Goal: Task Accomplishment & Management: Manage account settings

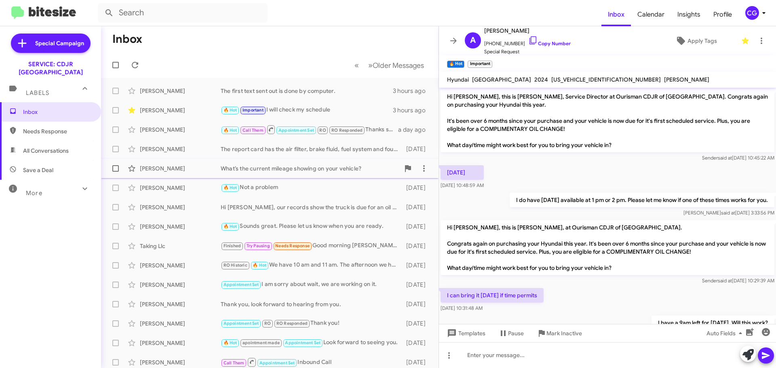
scroll to position [59, 0]
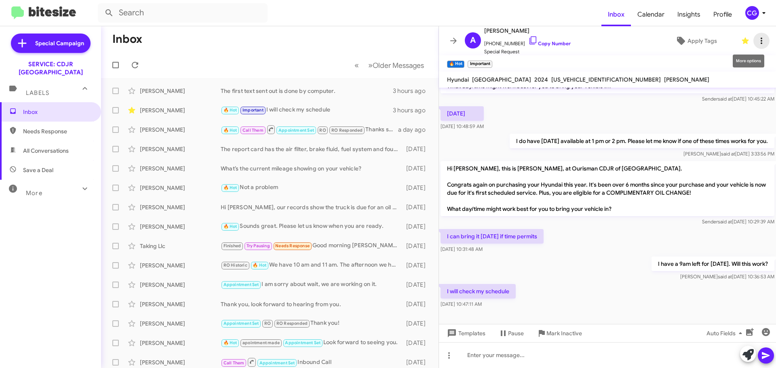
click at [758, 38] on icon at bounding box center [762, 41] width 10 height 10
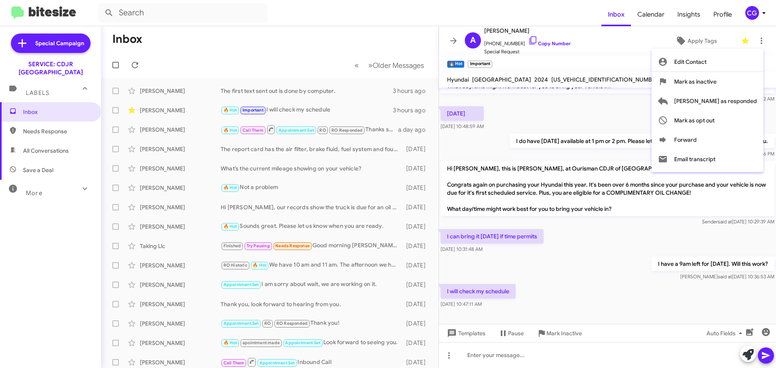
drag, startPoint x: 752, startPoint y: 11, endPoint x: 756, endPoint y: 23, distance: 11.9
click at [753, 11] on div at bounding box center [388, 184] width 776 height 368
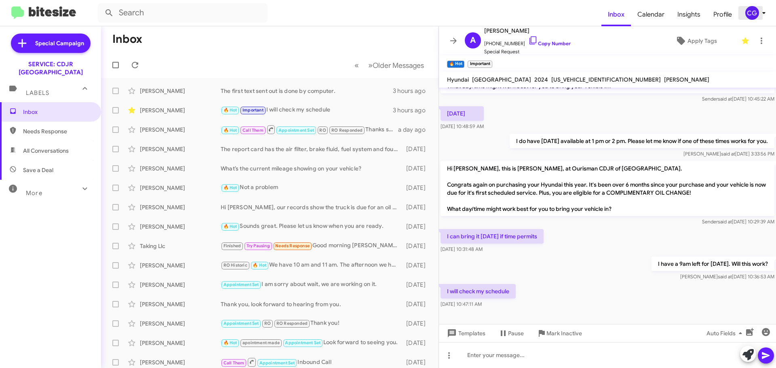
click at [764, 8] on icon at bounding box center [764, 13] width 10 height 10
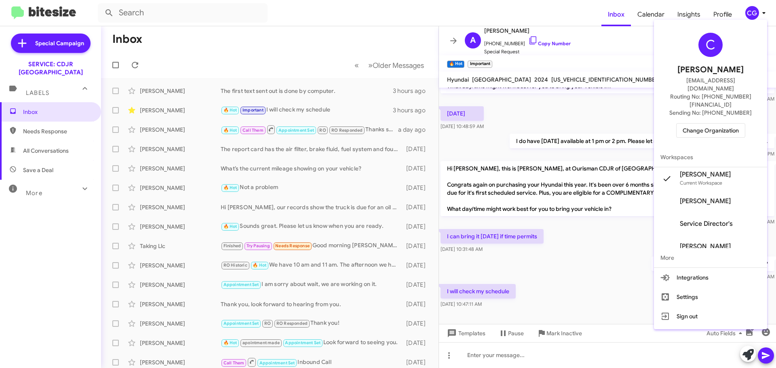
click at [723, 124] on span "Change Organization" at bounding box center [711, 131] width 56 height 14
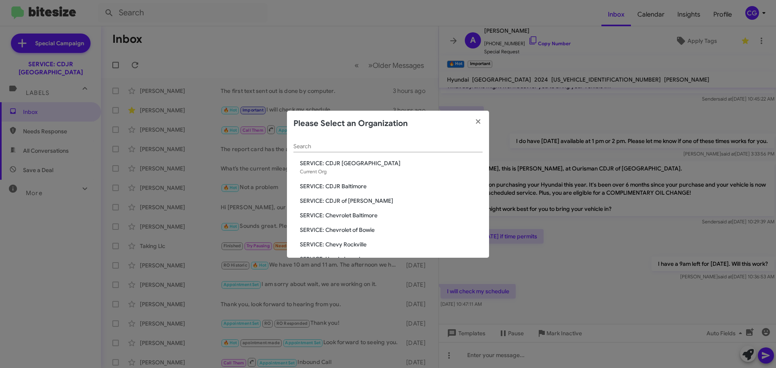
click at [351, 197] on div "Search SERVICE: CDJR Clarksville Current Org SERVICE: CDJR Baltimore SERVICE: C…" at bounding box center [388, 197] width 202 height 121
click at [350, 200] on span "SERVICE: CDJR of [PERSON_NAME]" at bounding box center [391, 201] width 183 height 8
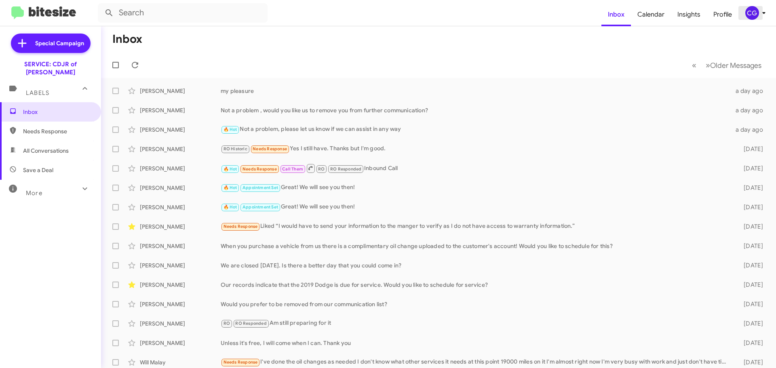
click at [754, 18] on div "CG" at bounding box center [753, 13] width 14 height 14
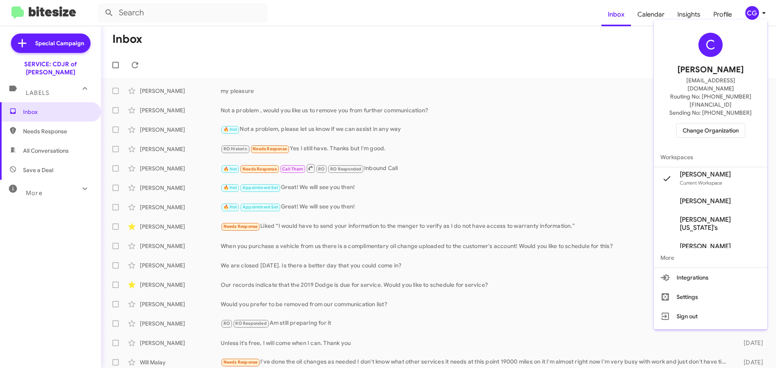
click at [726, 126] on div "C Carmen Gast cgast@ourismancars.com Routing No: +1 (301) 249-4227 Sending No: …" at bounding box center [710, 85] width 113 height 125
click at [726, 124] on span "Change Organization" at bounding box center [711, 131] width 56 height 14
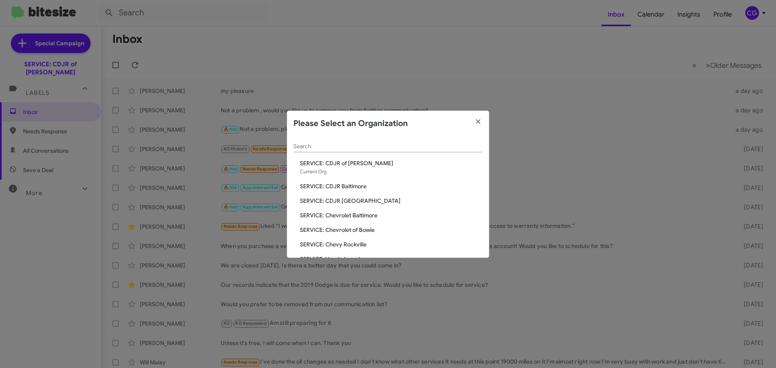
click at [345, 201] on span "SERVICE: CDJR Clarksville" at bounding box center [391, 201] width 183 height 8
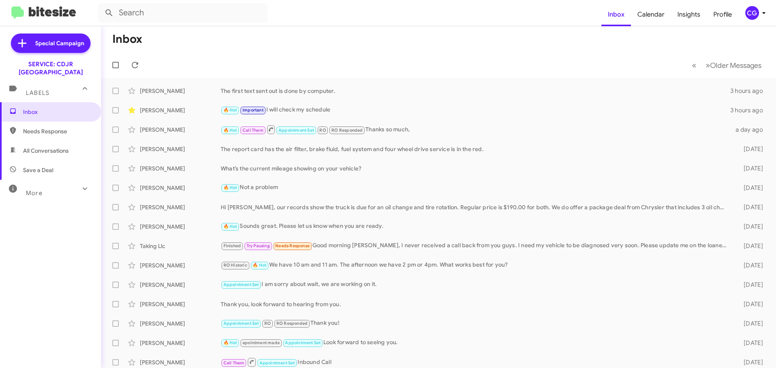
click at [755, 11] on div "CG" at bounding box center [753, 13] width 14 height 14
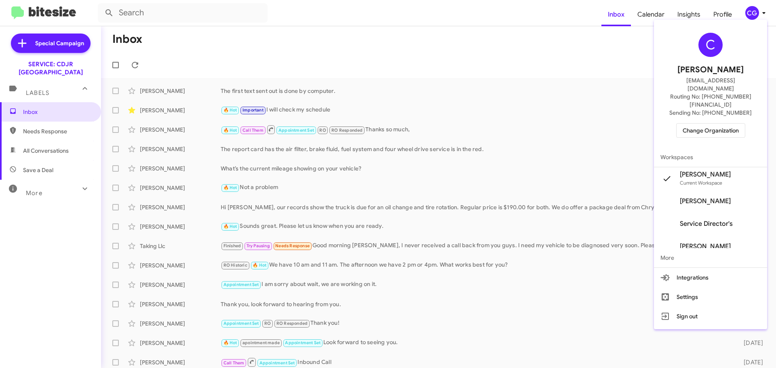
click at [731, 124] on span "Change Organization" at bounding box center [711, 131] width 56 height 14
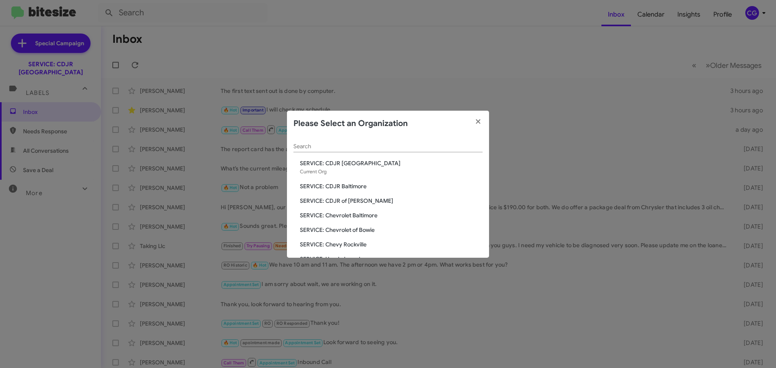
click at [351, 211] on div "Search SERVICE: CDJR Clarksville Current Org SERVICE: CDJR Baltimore SERVICE: C…" at bounding box center [388, 197] width 202 height 121
click at [351, 216] on span "SERVICE: Chevrolet Baltimore" at bounding box center [391, 216] width 183 height 8
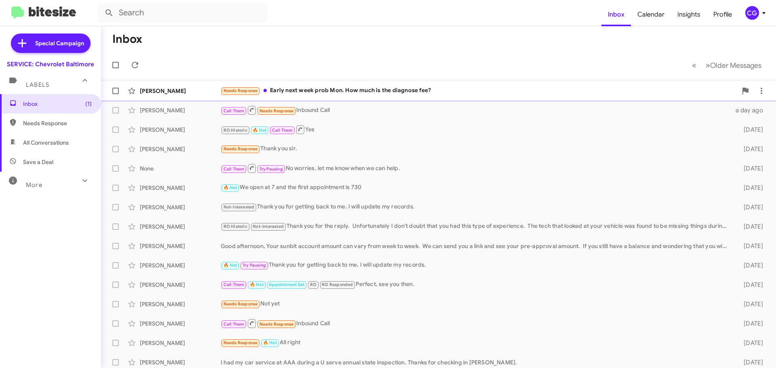
click at [335, 91] on div "Needs Response Early next week prob Mon. How much is the diagnose fee?" at bounding box center [479, 90] width 517 height 9
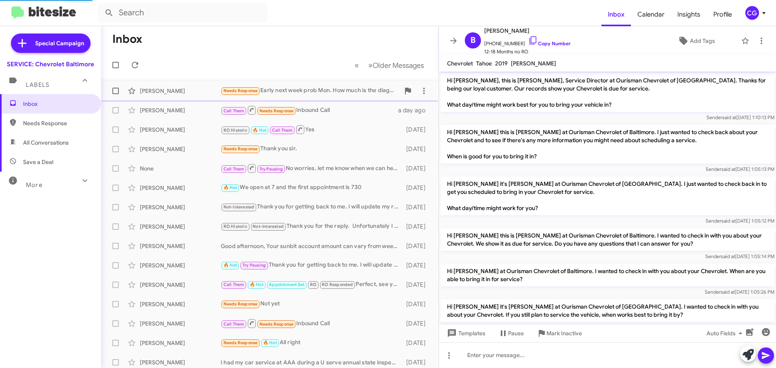
scroll to position [110, 0]
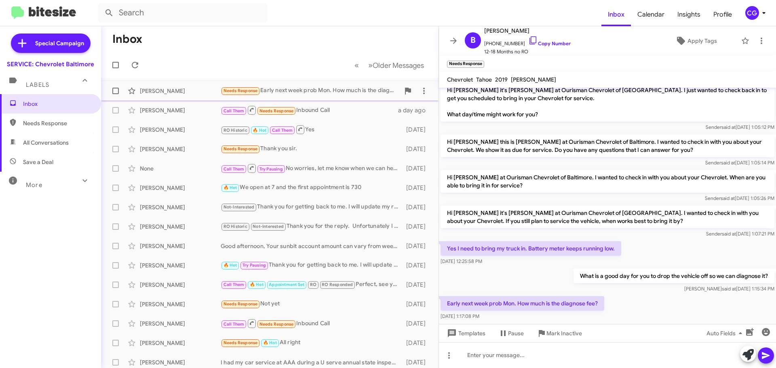
click at [112, 88] on span at bounding box center [115, 91] width 6 height 6
click at [115, 94] on input "checkbox" at bounding box center [115, 94] width 0 height 0
checkbox input "true"
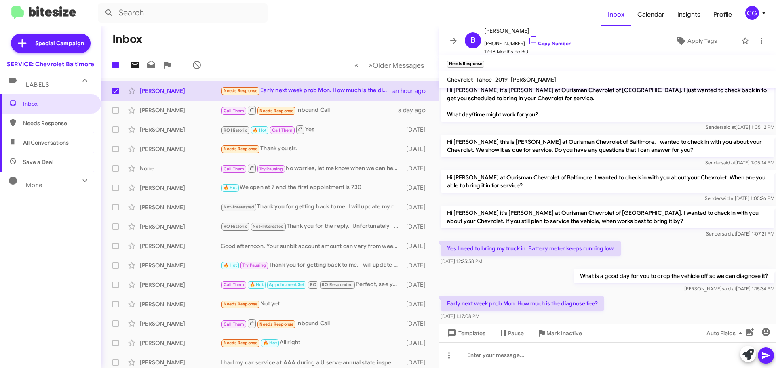
click at [137, 63] on icon at bounding box center [135, 65] width 8 height 6
click at [756, 15] on div "CG" at bounding box center [753, 13] width 14 height 14
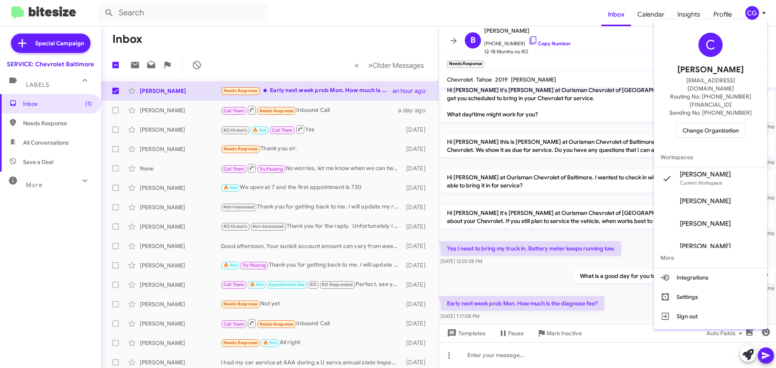
drag, startPoint x: 599, startPoint y: 53, endPoint x: 260, endPoint y: 34, distance: 339.0
click at [260, 34] on div at bounding box center [388, 184] width 776 height 368
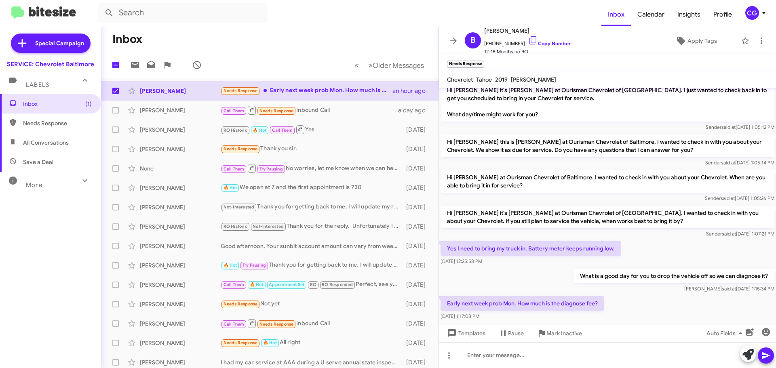
click at [769, 17] on icon at bounding box center [764, 13] width 10 height 10
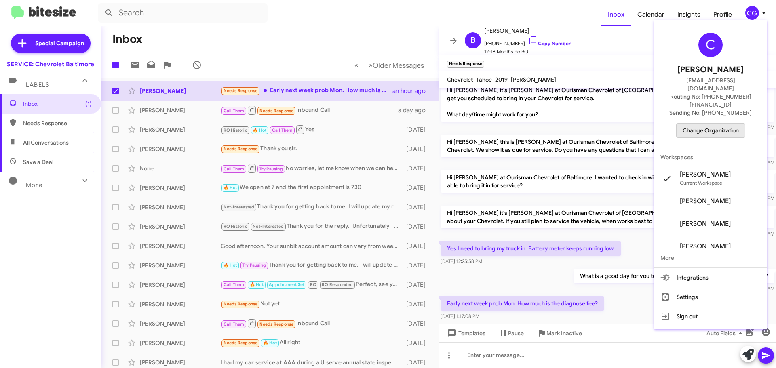
click at [738, 124] on span "Change Organization" at bounding box center [711, 131] width 56 height 14
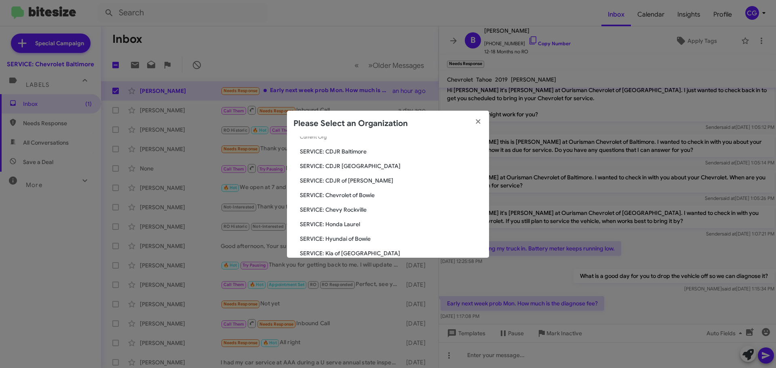
scroll to position [81, 0]
click at [352, 180] on span "SERVICE: Honda Laurel" at bounding box center [391, 178] width 183 height 8
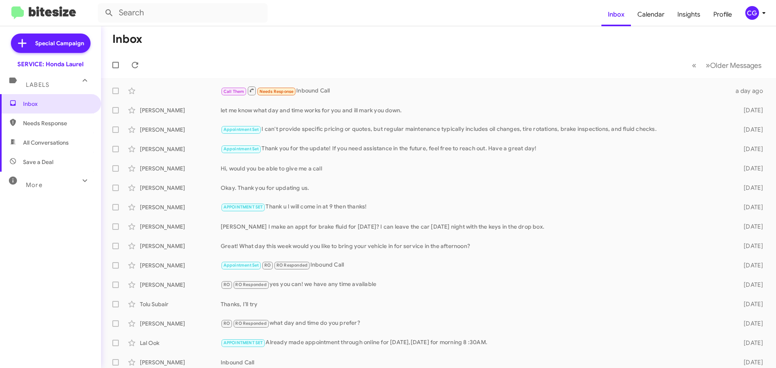
click at [753, 15] on div "CG" at bounding box center [753, 13] width 14 height 14
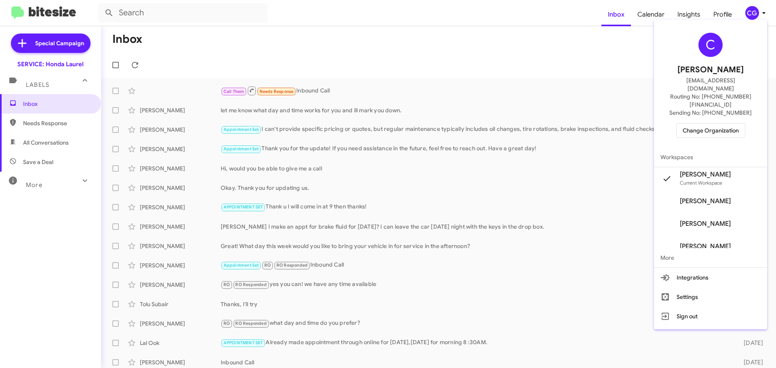
click at [722, 124] on span "Change Organization" at bounding box center [711, 131] width 56 height 14
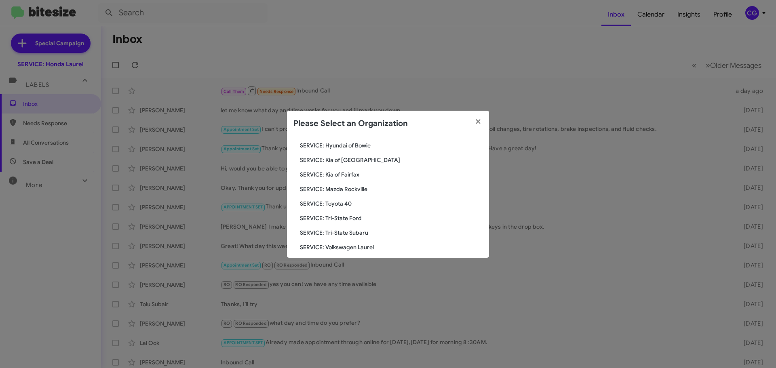
scroll to position [109, 0]
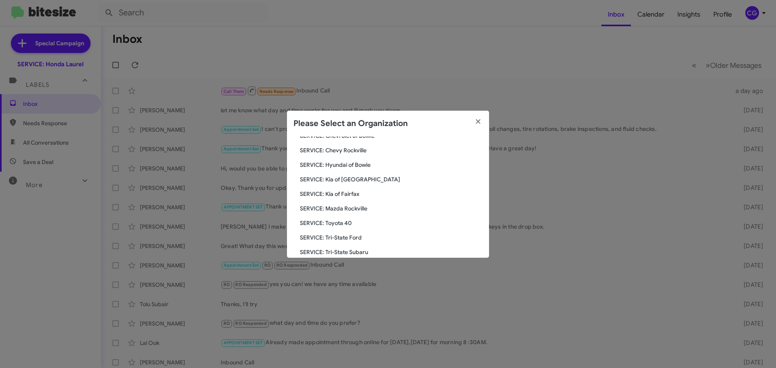
click at [354, 165] on span "SERVICE: Hyundai of Bowie" at bounding box center [391, 165] width 183 height 8
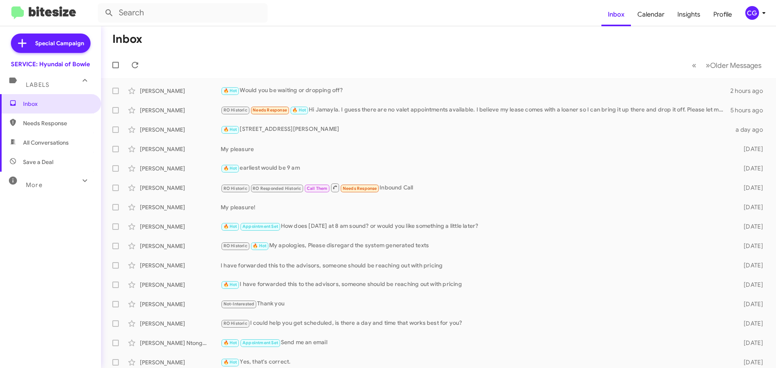
click at [763, 19] on span "CG" at bounding box center [757, 13] width 24 height 14
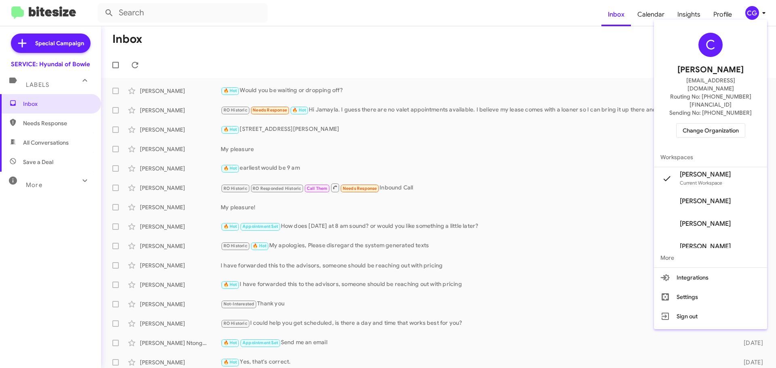
click at [710, 124] on span "Change Organization" at bounding box center [711, 131] width 56 height 14
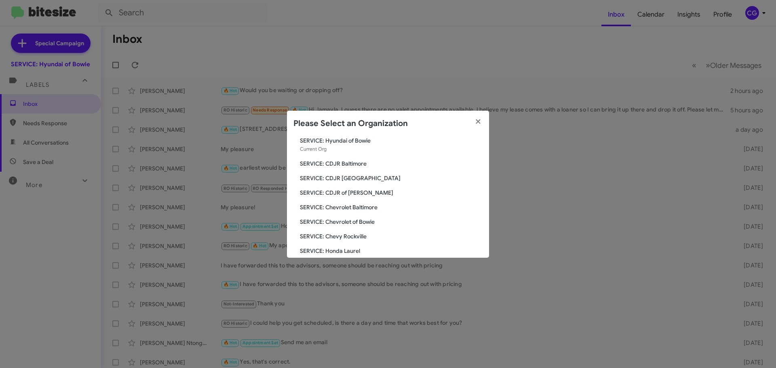
scroll to position [149, 0]
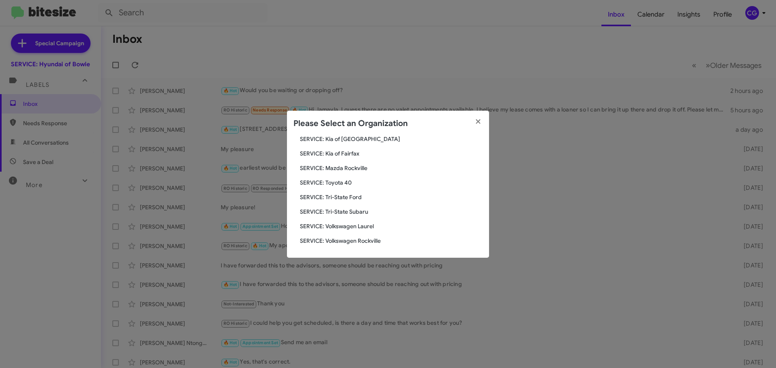
click at [354, 135] on div "Please Select an Organization" at bounding box center [388, 124] width 202 height 26
click at [354, 139] on span "SERVICE: Kia of [GEOGRAPHIC_DATA]" at bounding box center [391, 139] width 183 height 8
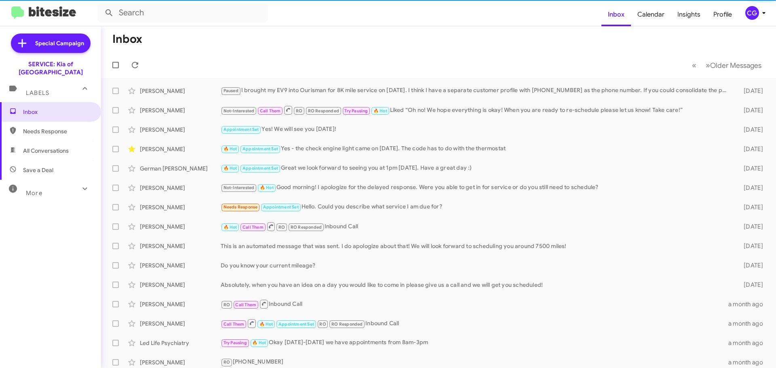
click at [760, 17] on icon at bounding box center [764, 13] width 10 height 10
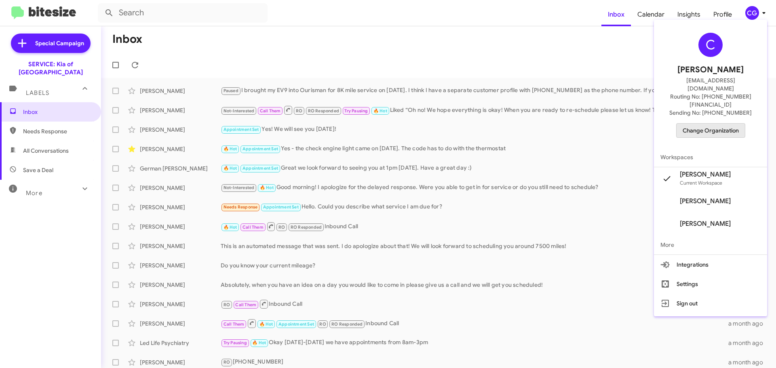
click at [729, 124] on span "Change Organization" at bounding box center [711, 131] width 56 height 14
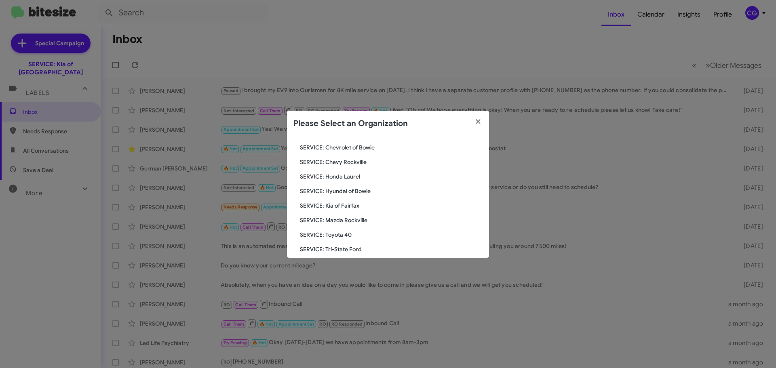
scroll to position [121, 0]
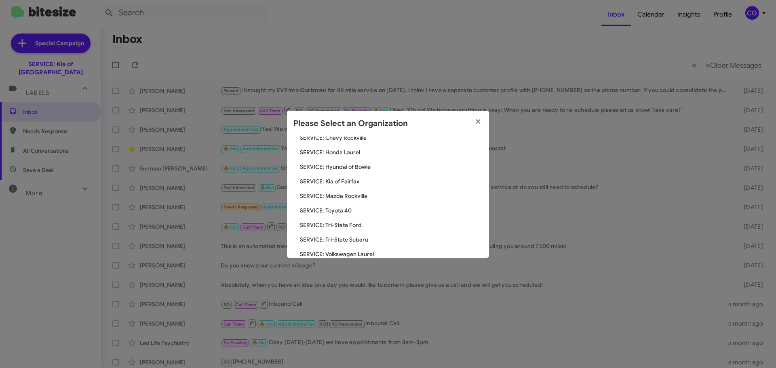
click at [343, 214] on span "SERVICE: Toyota 40" at bounding box center [391, 211] width 183 height 8
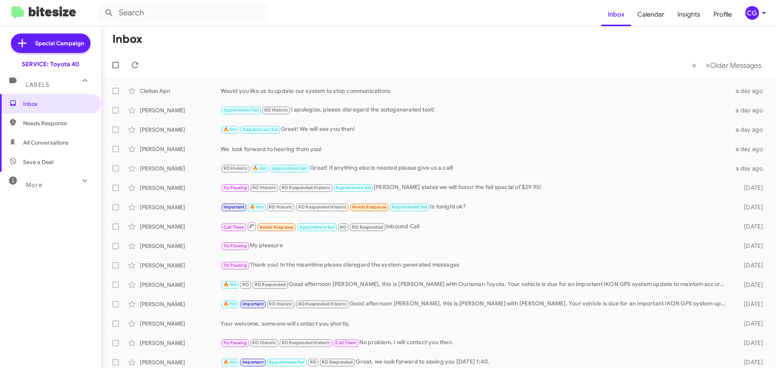
click at [765, 13] on icon at bounding box center [764, 13] width 3 height 2
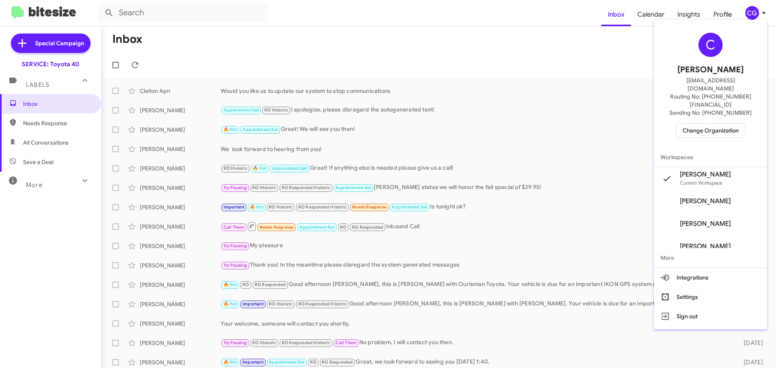
click at [692, 124] on span "Change Organization" at bounding box center [711, 131] width 56 height 14
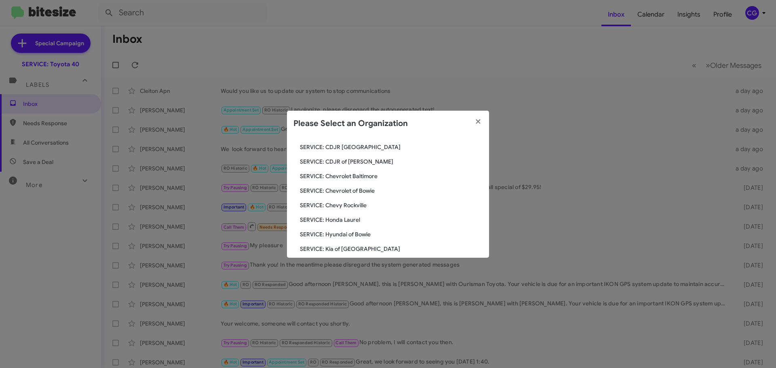
scroll to position [149, 0]
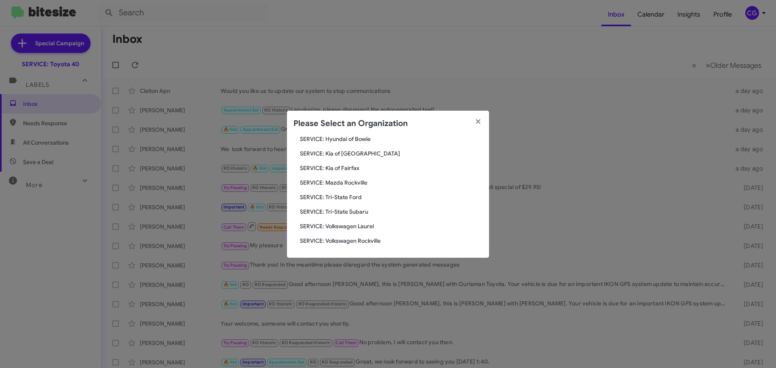
click at [352, 197] on span "SERVICE: Tri-State Ford" at bounding box center [391, 197] width 183 height 8
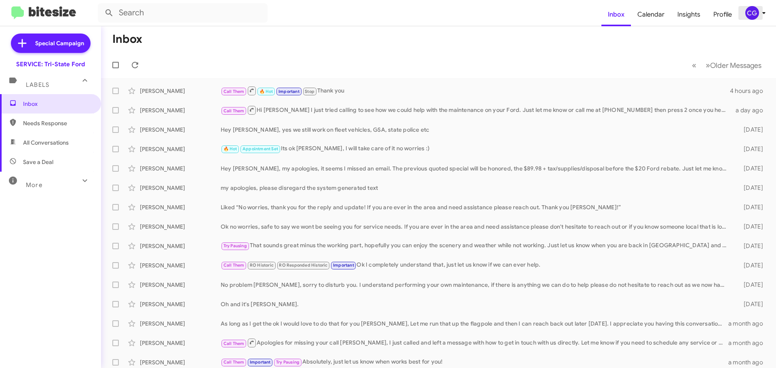
click at [762, 19] on span "CG" at bounding box center [757, 13] width 24 height 14
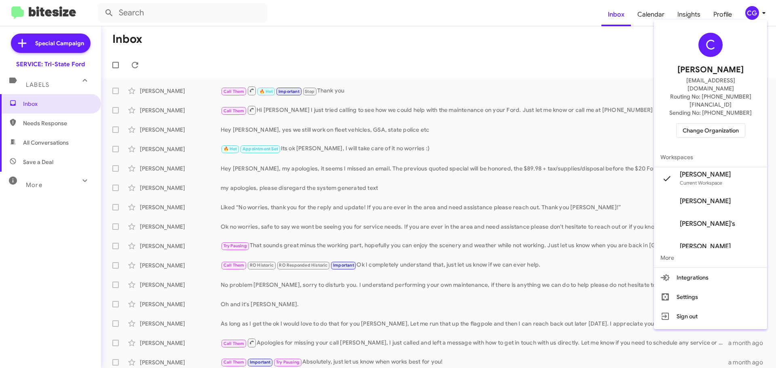
click at [746, 123] on button "Change Organization" at bounding box center [711, 130] width 69 height 15
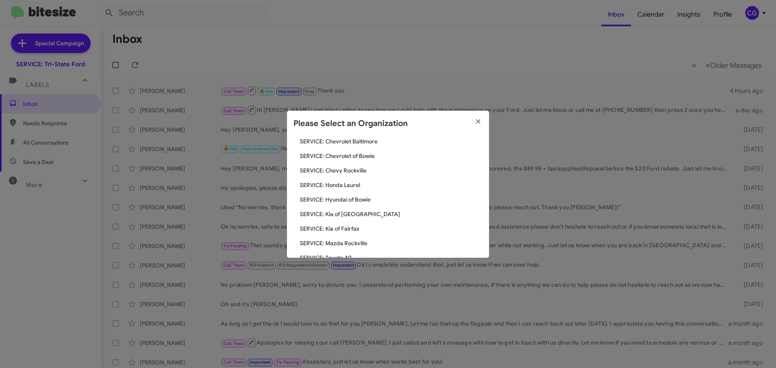
scroll to position [149, 0]
click at [368, 240] on span "SERVICE: Volkswagen Rockville" at bounding box center [391, 241] width 183 height 8
click at [367, 240] on span "SERVICE: Volkswagen Rockville" at bounding box center [391, 241] width 183 height 8
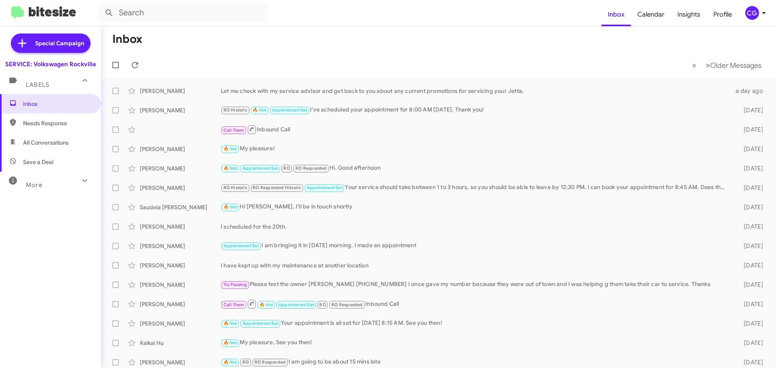
click at [754, 19] on div "CG" at bounding box center [753, 13] width 14 height 14
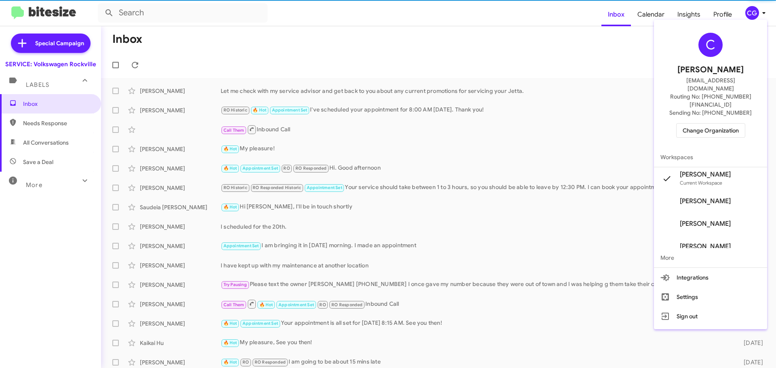
click at [733, 109] on span "Sending No: +1 (301) 478-9663" at bounding box center [711, 113] width 82 height 8
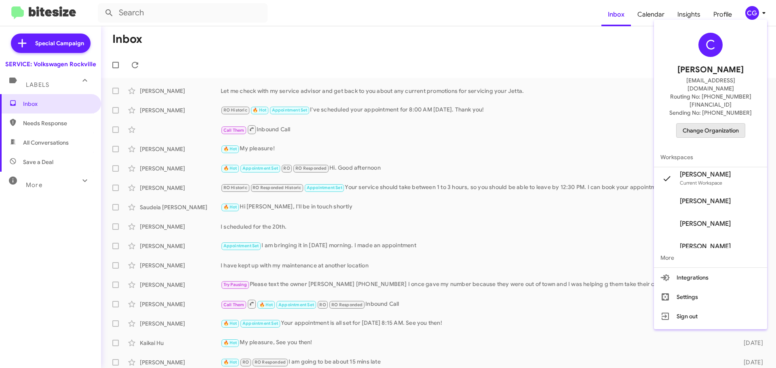
click at [732, 124] on span "Change Organization" at bounding box center [711, 131] width 56 height 14
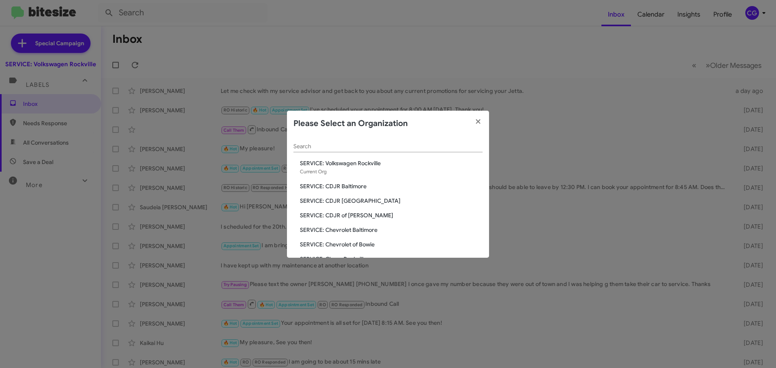
scroll to position [149, 0]
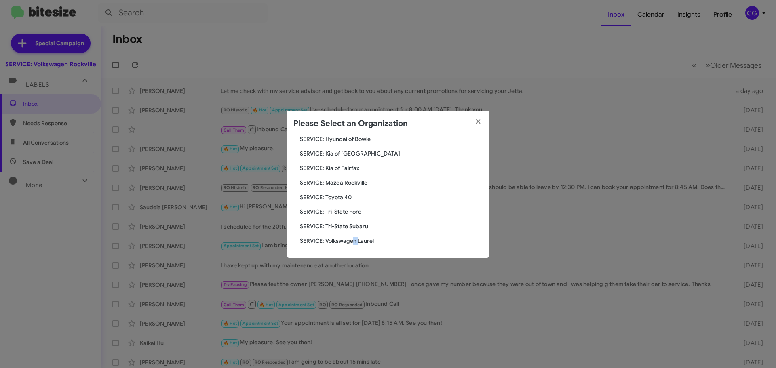
drag, startPoint x: 358, startPoint y: 231, endPoint x: 354, endPoint y: 230, distance: 4.2
click at [354, 230] on div "Search SERVICE: Volkswagen Rockville Current Org SERVICE: CDJR Baltimore SERVIC…" at bounding box center [388, 197] width 202 height 121
click at [363, 238] on span "SERVICE: Volkswagen Laurel" at bounding box center [391, 241] width 183 height 8
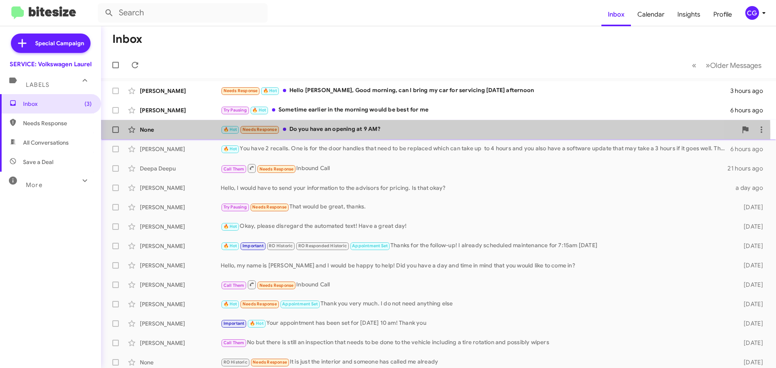
click at [336, 133] on div "🔥 Hot Needs Response Do you have an opening at 9 AM?" at bounding box center [479, 129] width 517 height 9
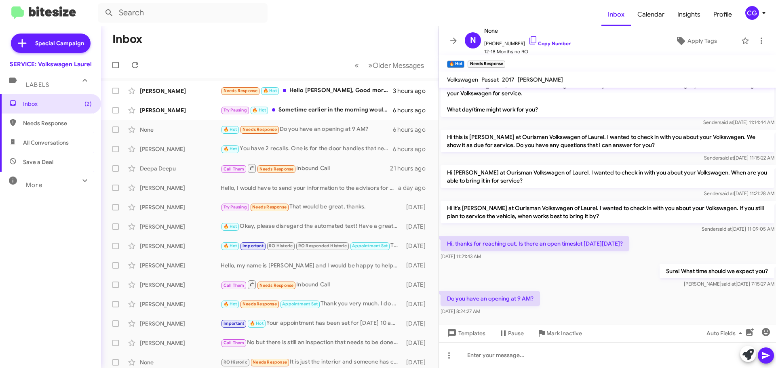
scroll to position [110, 0]
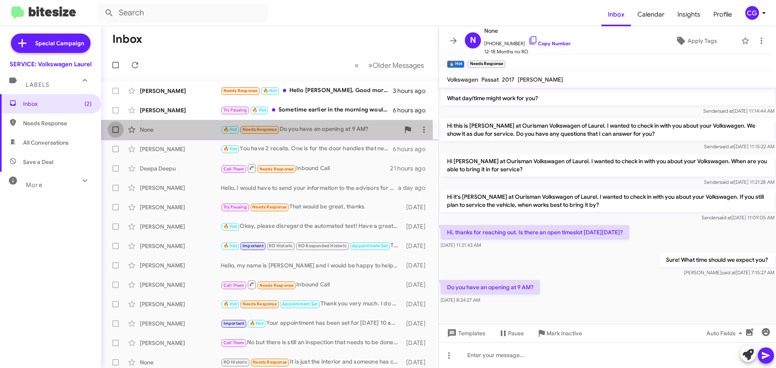
click at [117, 131] on span at bounding box center [115, 130] width 6 height 6
click at [116, 133] on input "checkbox" at bounding box center [115, 133] width 0 height 0
checkbox input "true"
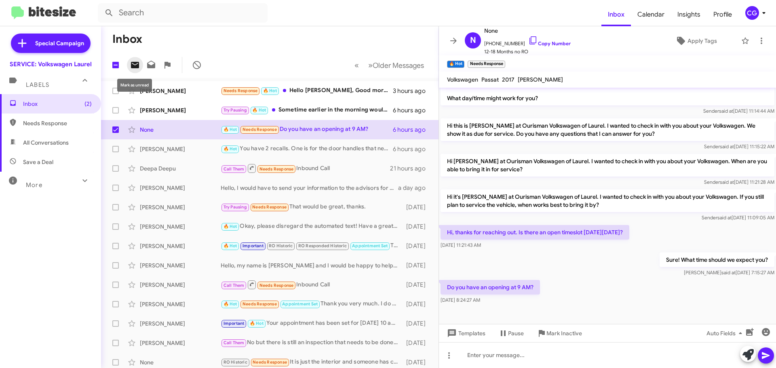
click at [136, 66] on icon at bounding box center [135, 65] width 8 height 6
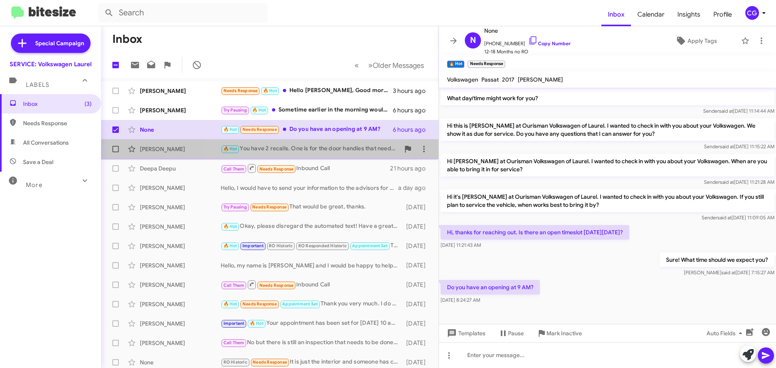
click at [286, 151] on div "🔥 Hot You have 2 recalls. One is for the door handles that need to be replaced …" at bounding box center [310, 148] width 179 height 9
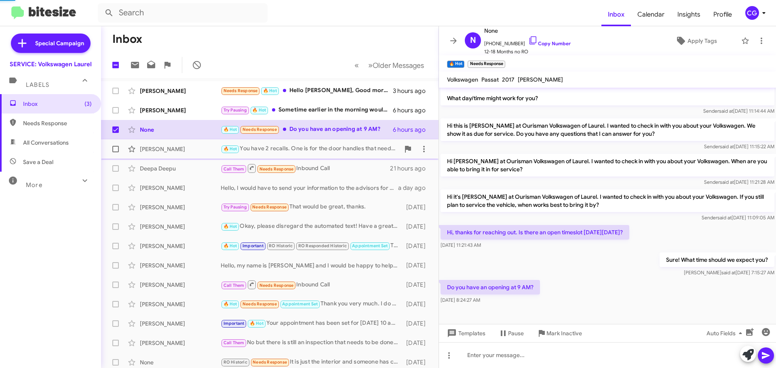
scroll to position [182, 0]
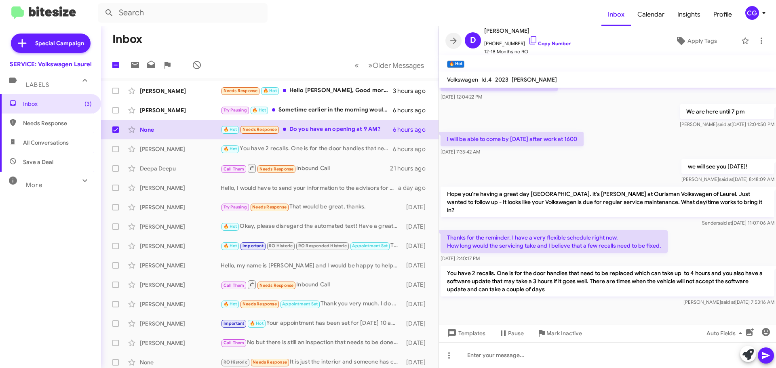
click at [453, 40] on icon at bounding box center [454, 41] width 6 height 6
